Goal: Navigation & Orientation: Find specific page/section

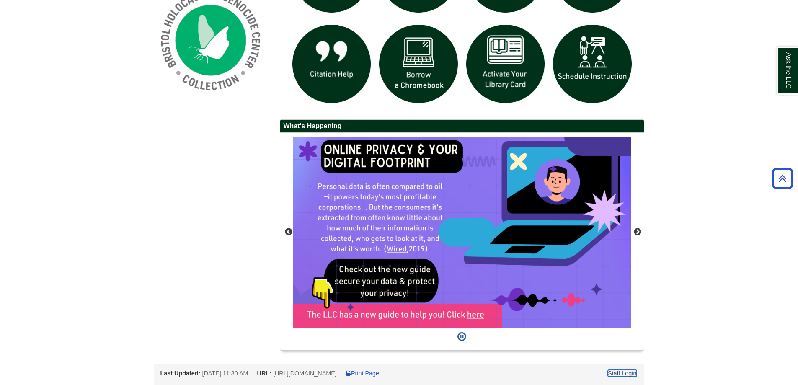
click at [623, 370] on link "Staff Login" at bounding box center [622, 373] width 29 height 7
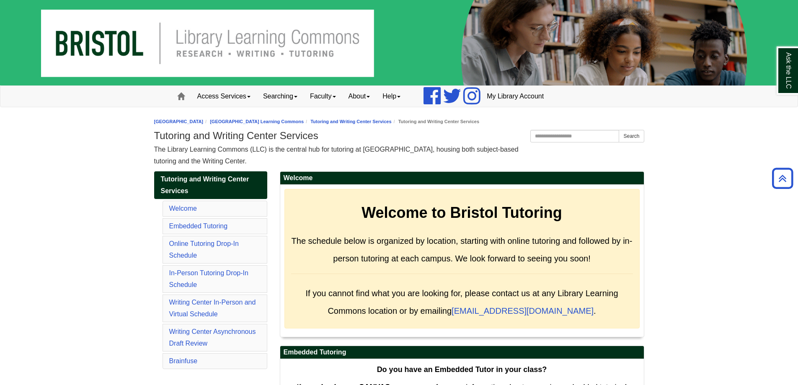
scroll to position [1005, 0]
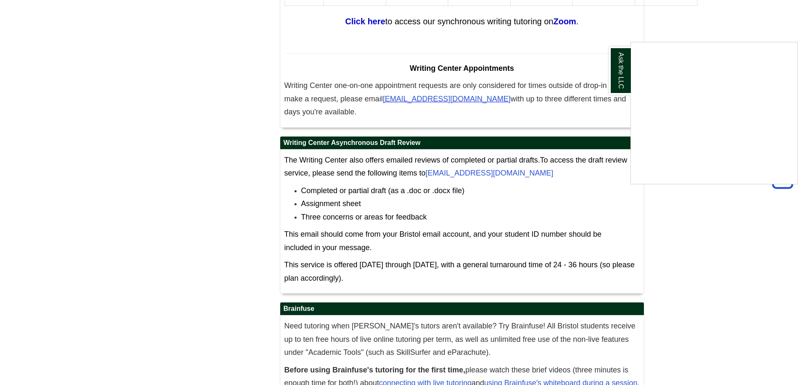
scroll to position [4678, 0]
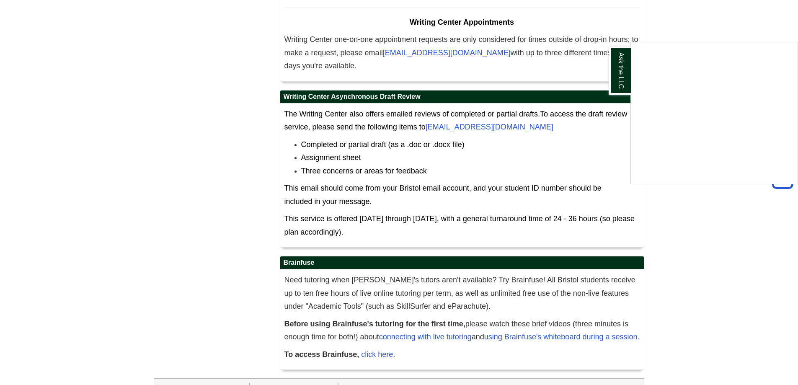
click at [628, 369] on div "Ask the LLC" at bounding box center [399, 192] width 798 height 385
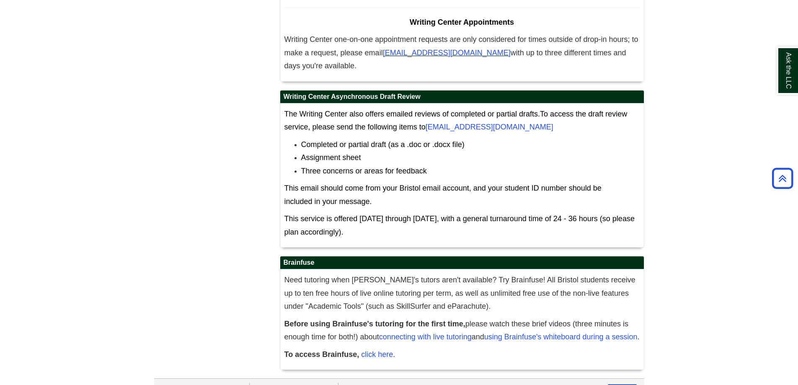
click at [627, 385] on link "Staff Login" at bounding box center [622, 388] width 29 height 7
